Goal: Transaction & Acquisition: Purchase product/service

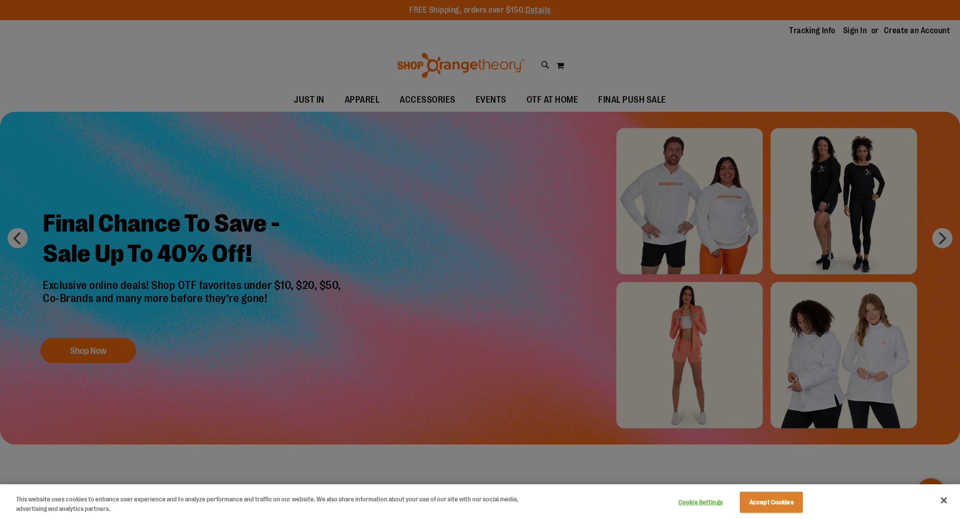
click at [939, 229] on div at bounding box center [480, 259] width 960 height 519
click at [939, 236] on div at bounding box center [480, 259] width 960 height 519
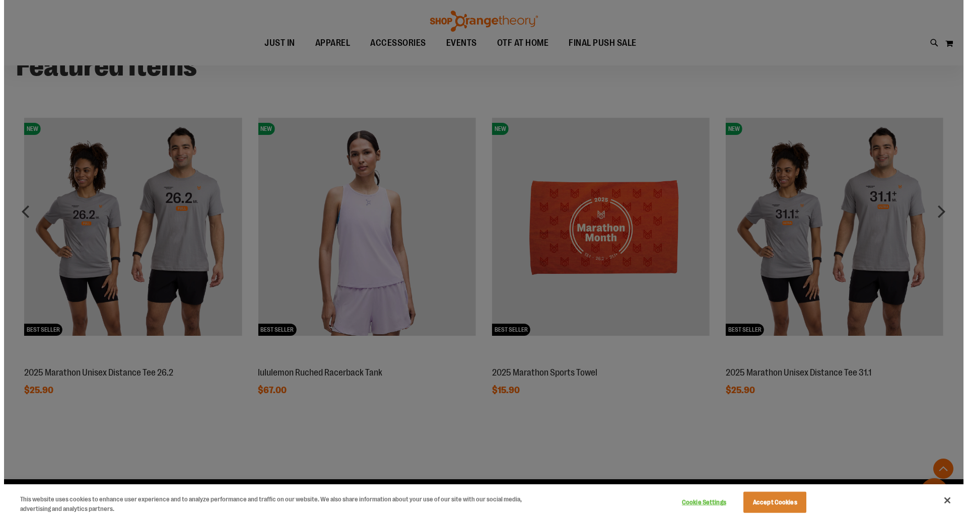
scroll to position [898, 0]
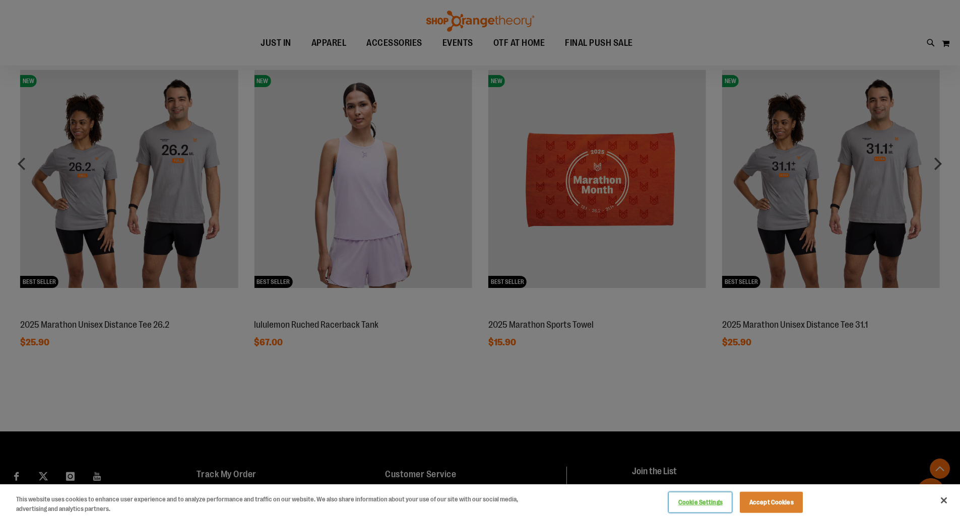
click at [705, 506] on button "Cookie Settings" at bounding box center [699, 503] width 63 height 20
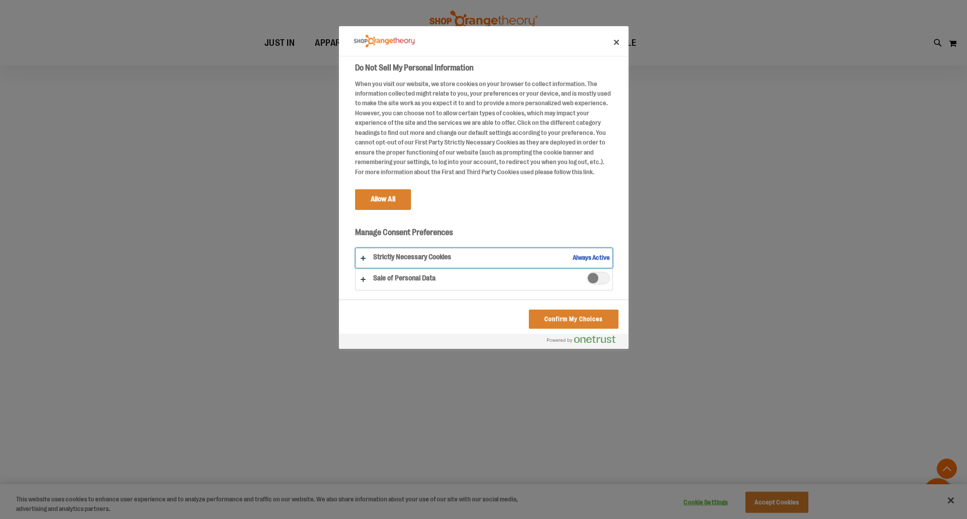
click at [587, 255] on button "Do Not Sell My Personal Information" at bounding box center [484, 258] width 257 height 20
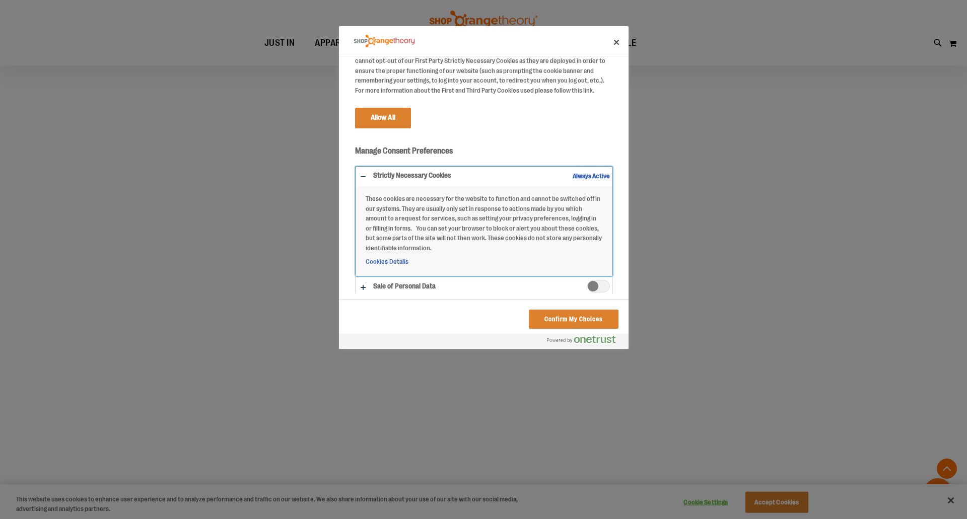
scroll to position [87, 0]
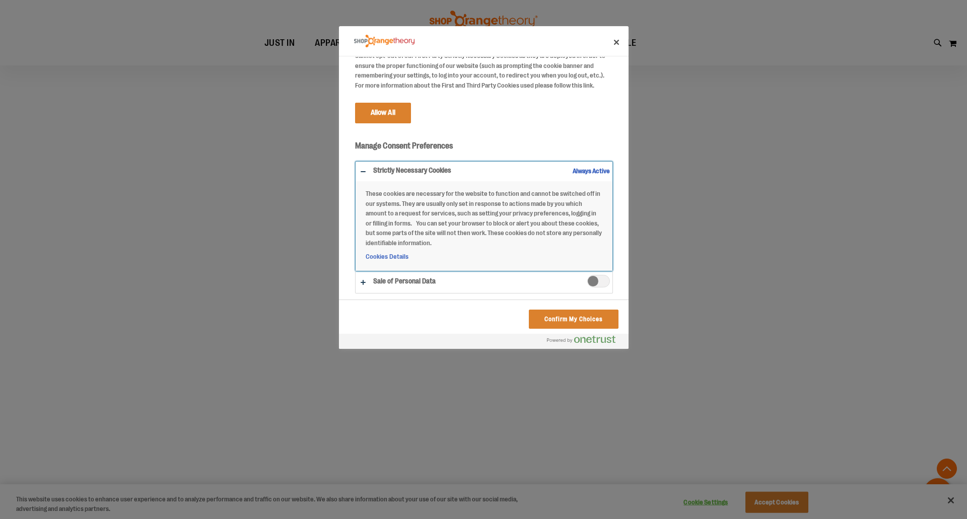
click at [585, 169] on button "Do Not Sell My Personal Information" at bounding box center [484, 216] width 257 height 109
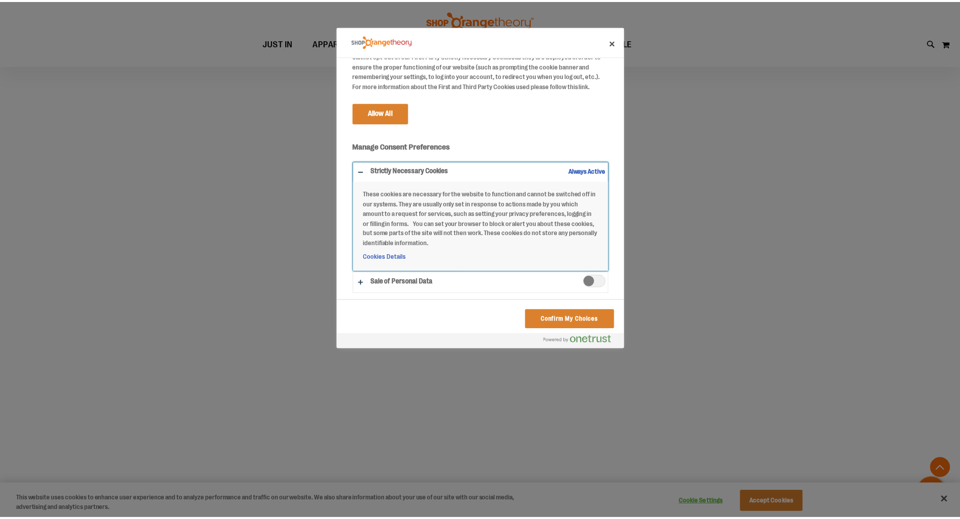
scroll to position [0, 0]
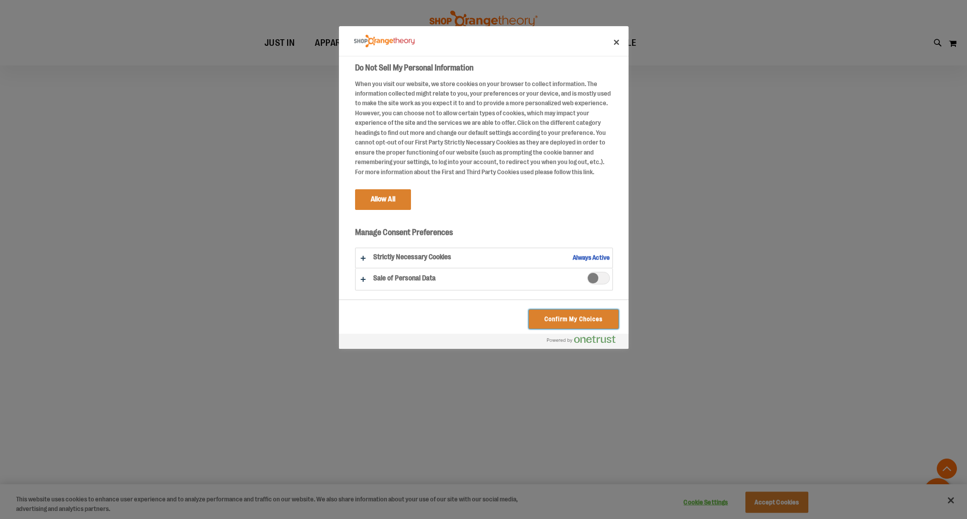
click at [581, 319] on button "Confirm My Choices" at bounding box center [573, 319] width 89 height 19
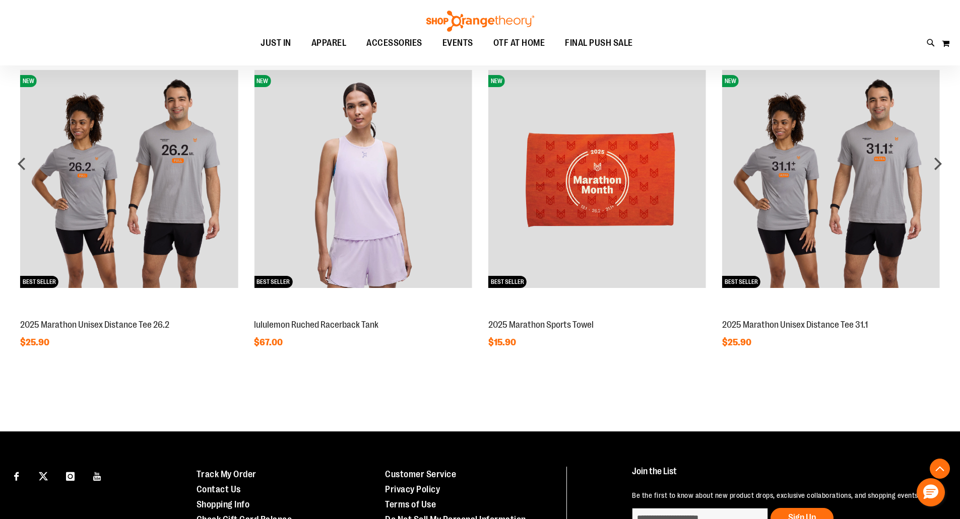
click at [948, 164] on div "Featured Items NEW BEST SELLER 2025 Marathon Unisex Distance Tee 31.1 $25.90" at bounding box center [480, 176] width 960 height 409
click at [938, 163] on div "next" at bounding box center [937, 164] width 20 height 20
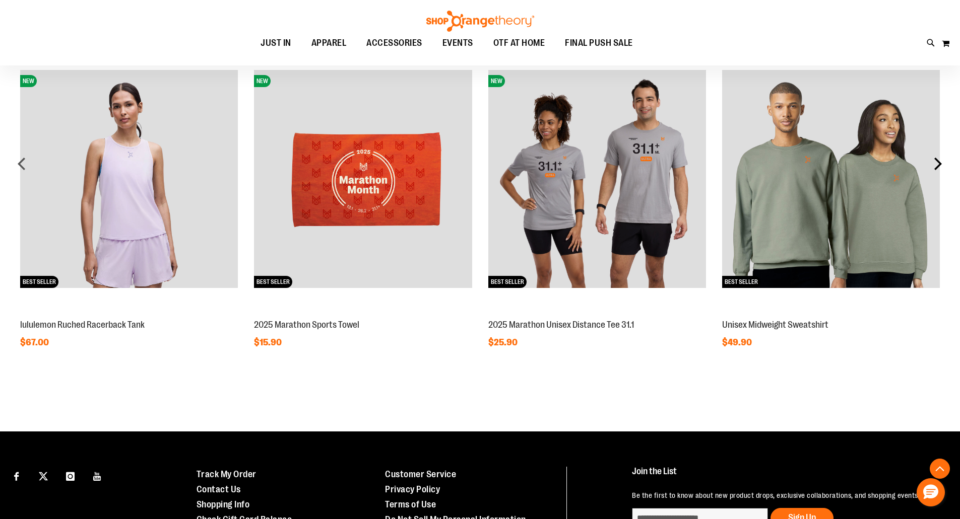
click at [938, 163] on div "next" at bounding box center [937, 164] width 20 height 20
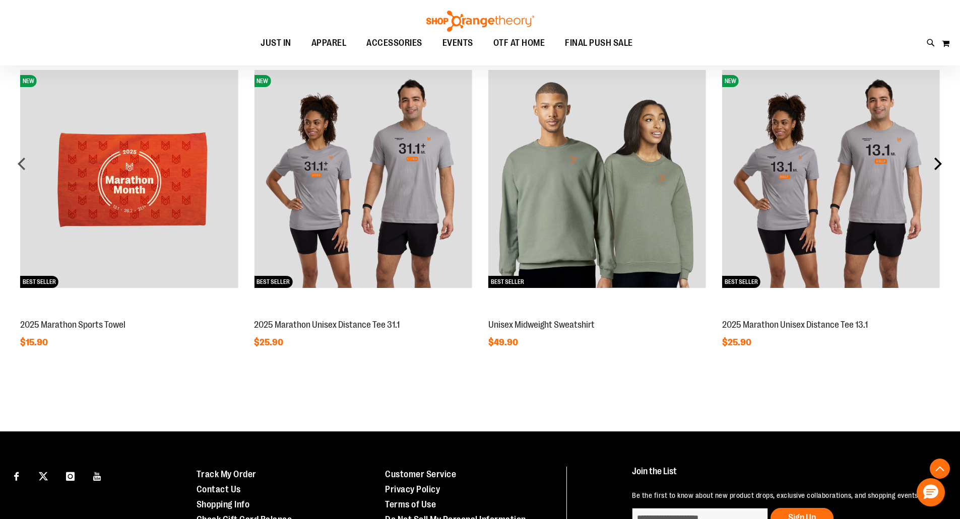
click at [938, 163] on div "next" at bounding box center [937, 164] width 20 height 20
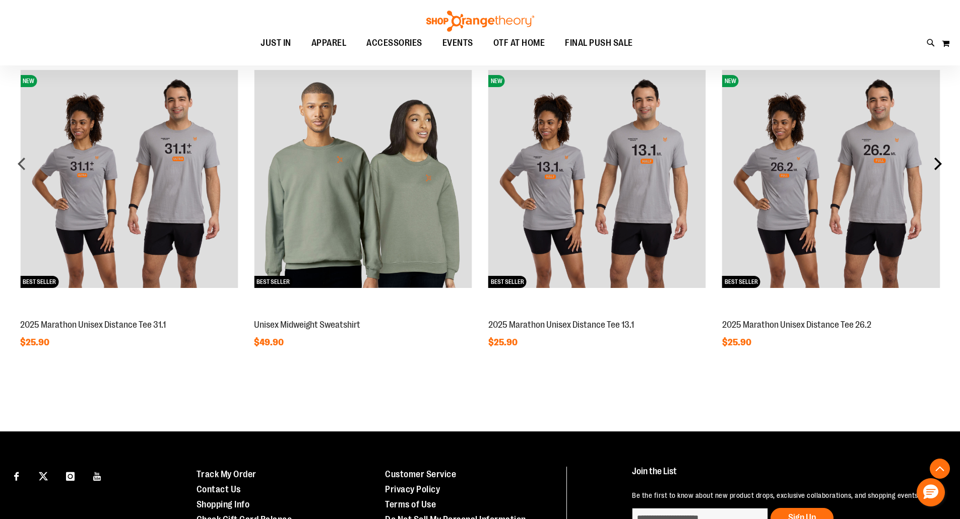
click at [938, 163] on div "next" at bounding box center [937, 164] width 20 height 20
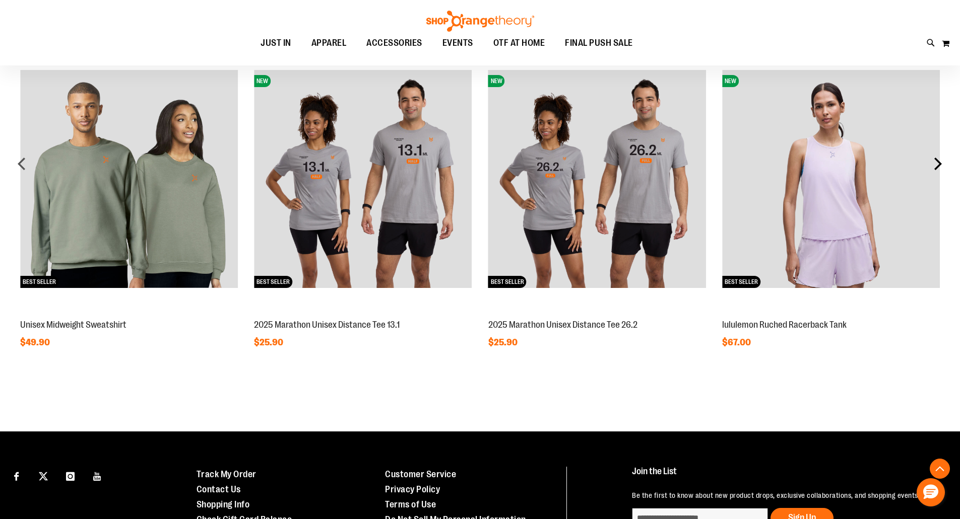
click at [938, 163] on div "next" at bounding box center [937, 164] width 20 height 20
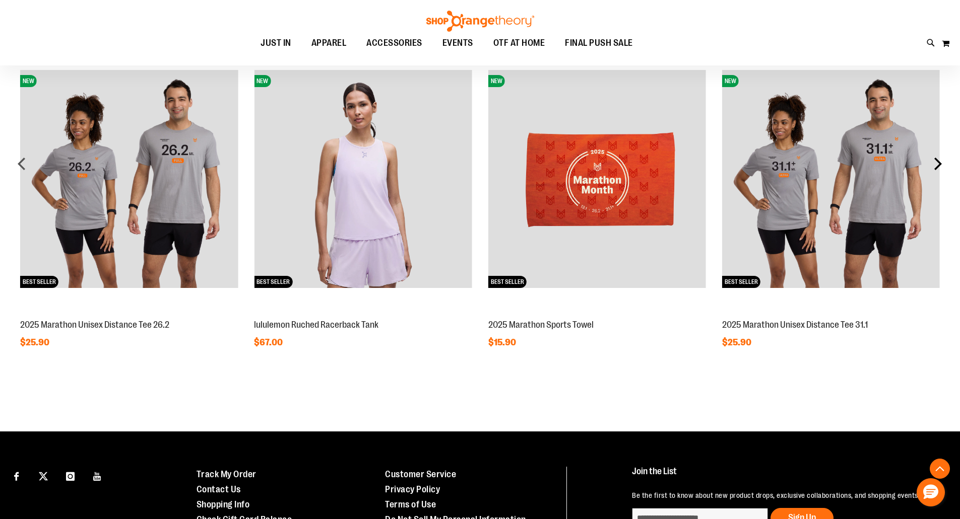
click at [938, 163] on div "next" at bounding box center [937, 164] width 20 height 20
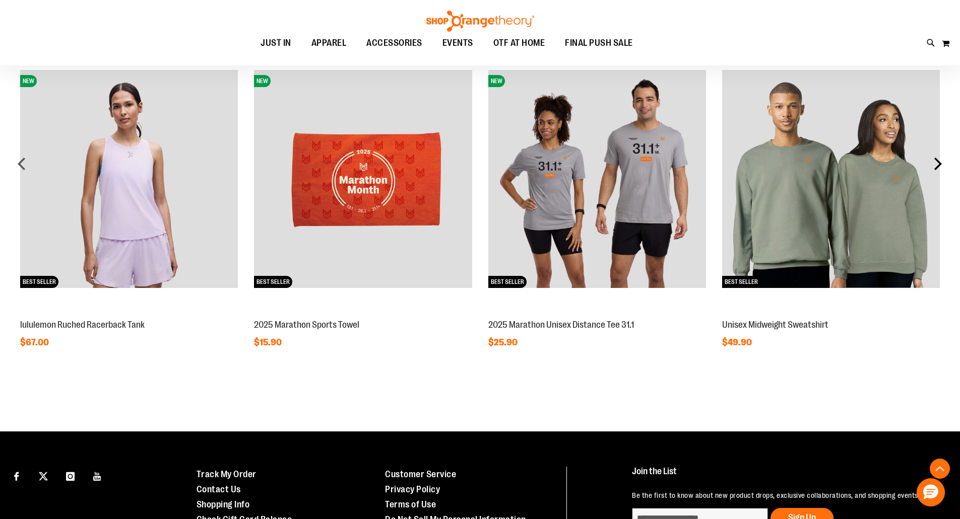
click at [938, 163] on div "next" at bounding box center [937, 164] width 20 height 20
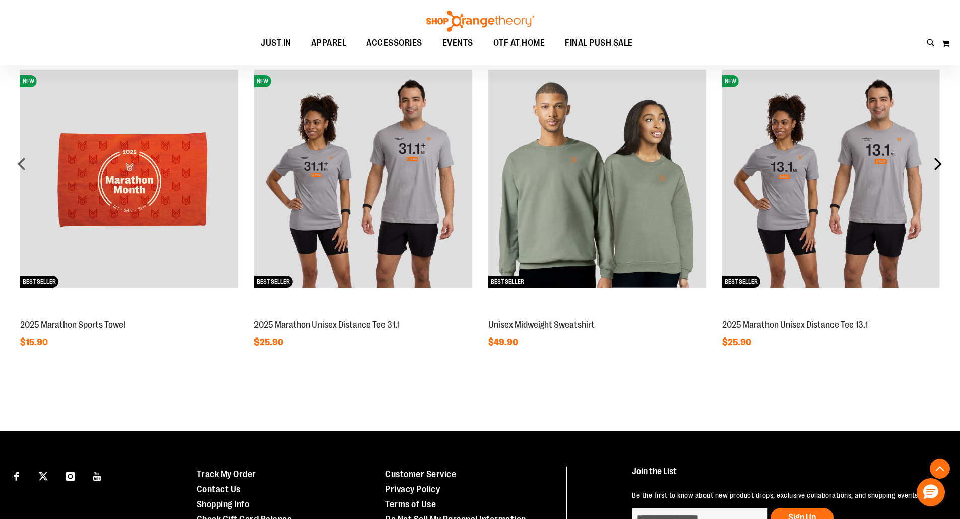
click at [938, 163] on div "next" at bounding box center [937, 164] width 20 height 20
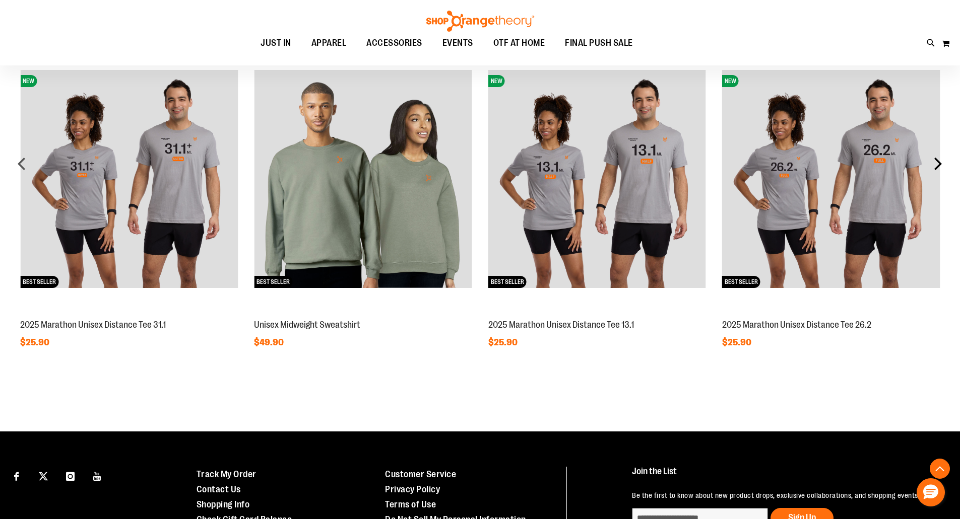
click at [938, 163] on div "next" at bounding box center [937, 164] width 20 height 20
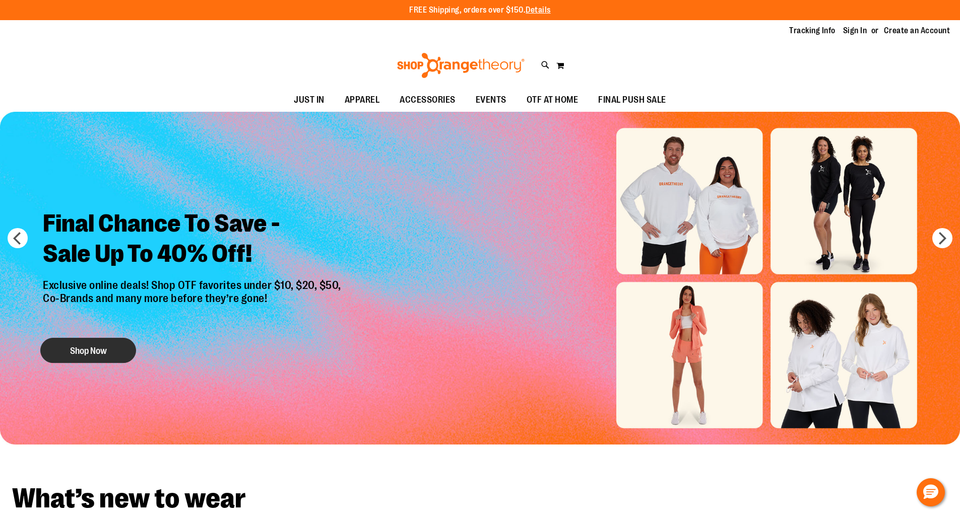
click at [97, 348] on button "Shop Now" at bounding box center [88, 350] width 96 height 25
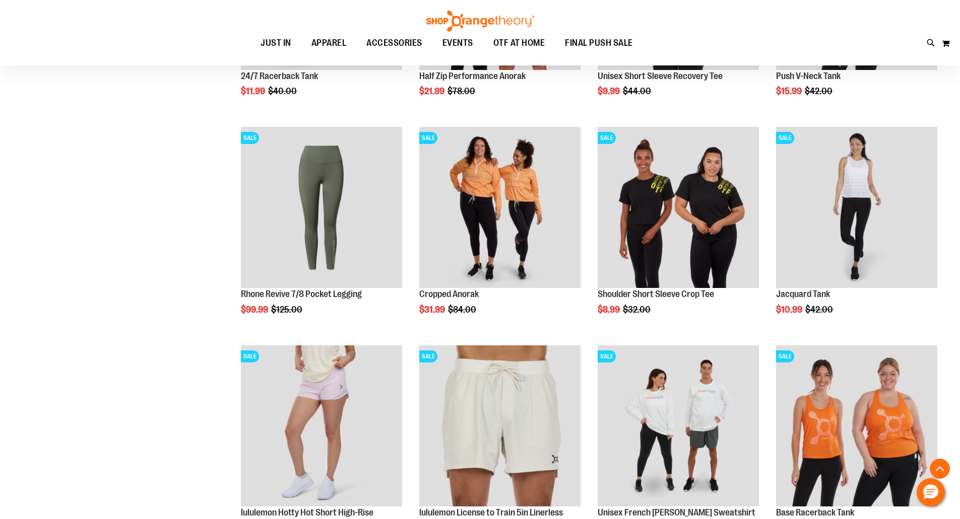
scroll to position [701, 0]
